Goal: Find specific page/section: Find specific page/section

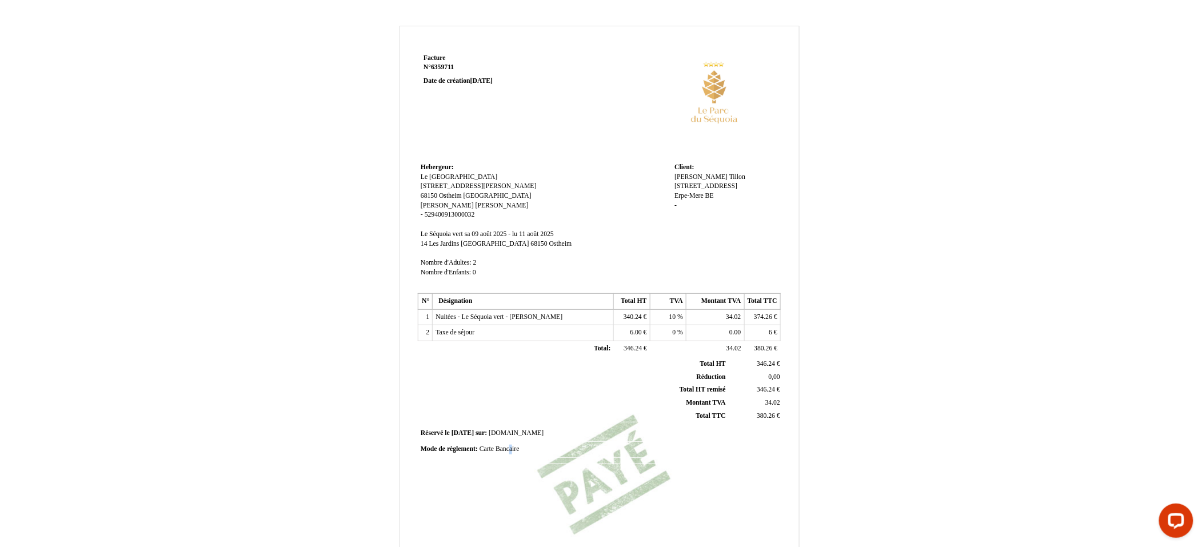
drag, startPoint x: 510, startPoint y: 449, endPoint x: 519, endPoint y: 450, distance: 9.7
click at [515, 450] on span "Carte Bancaire" at bounding box center [499, 448] width 40 height 7
type input "C"
type input "virement"
click at [706, 475] on div "Facture Facture N° 6359711 6359711 Date de création [DATE] [GEOGRAPHIC_DATA]: […" at bounding box center [599, 321] width 366 height 540
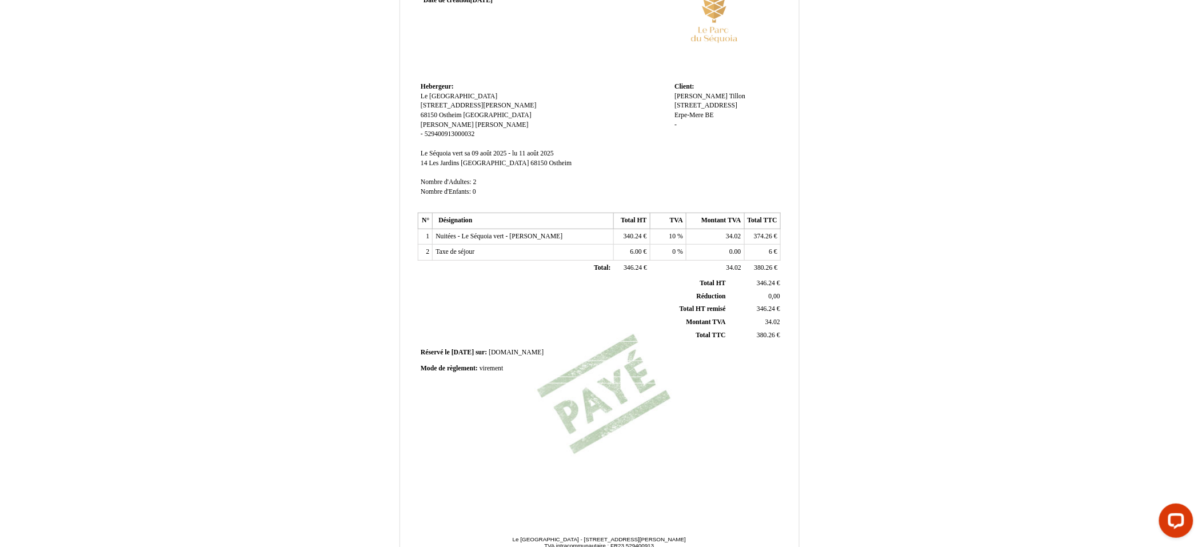
scroll to position [143, 0]
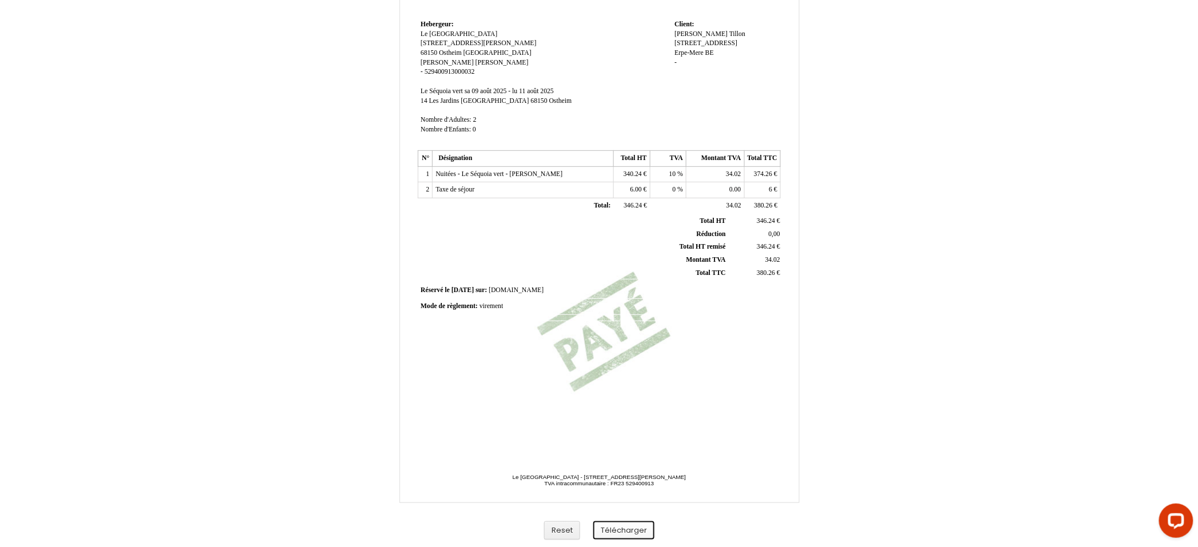
click at [617, 527] on button "Télécharger" at bounding box center [623, 530] width 61 height 19
